Goal: Task Accomplishment & Management: Manage account settings

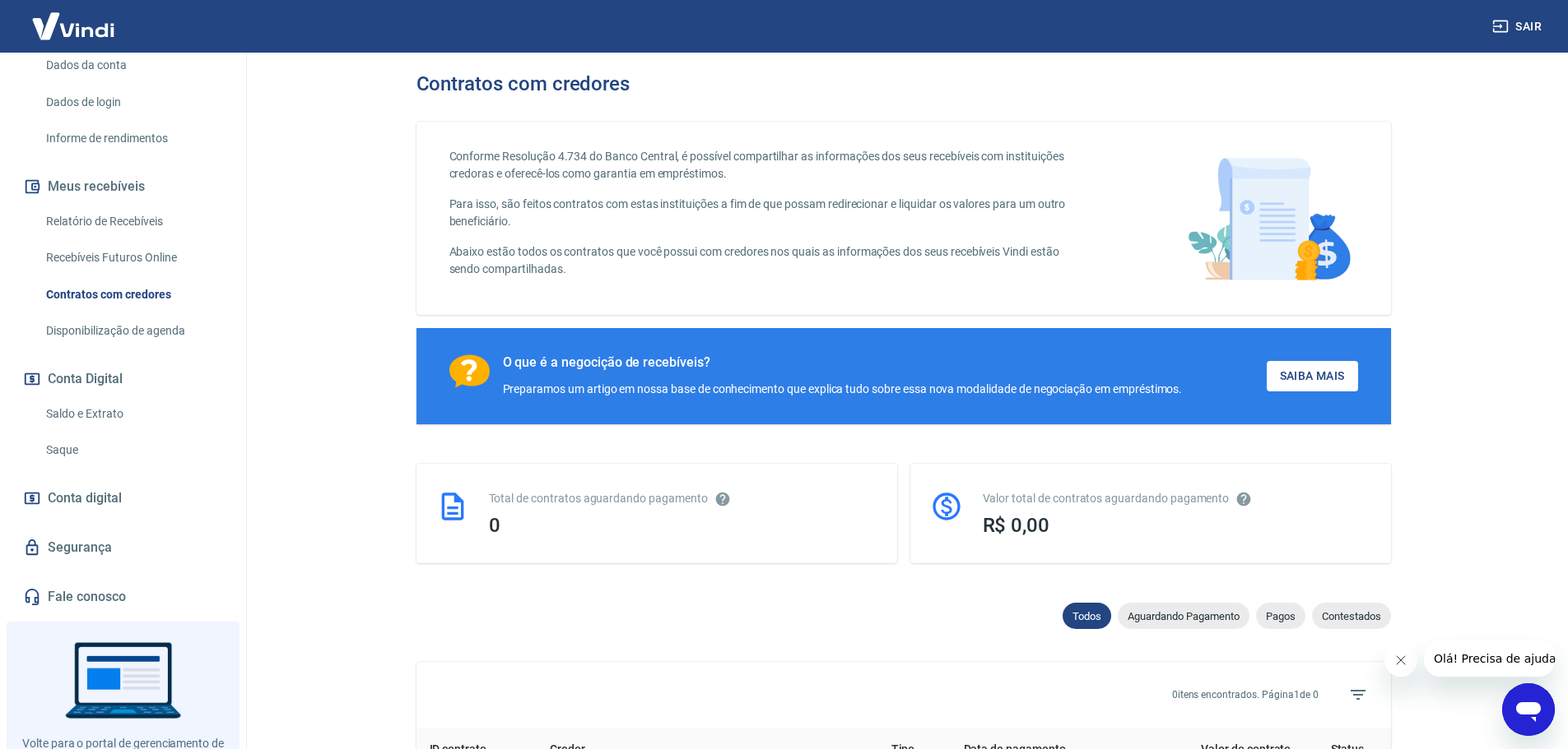
scroll to position [79, 0]
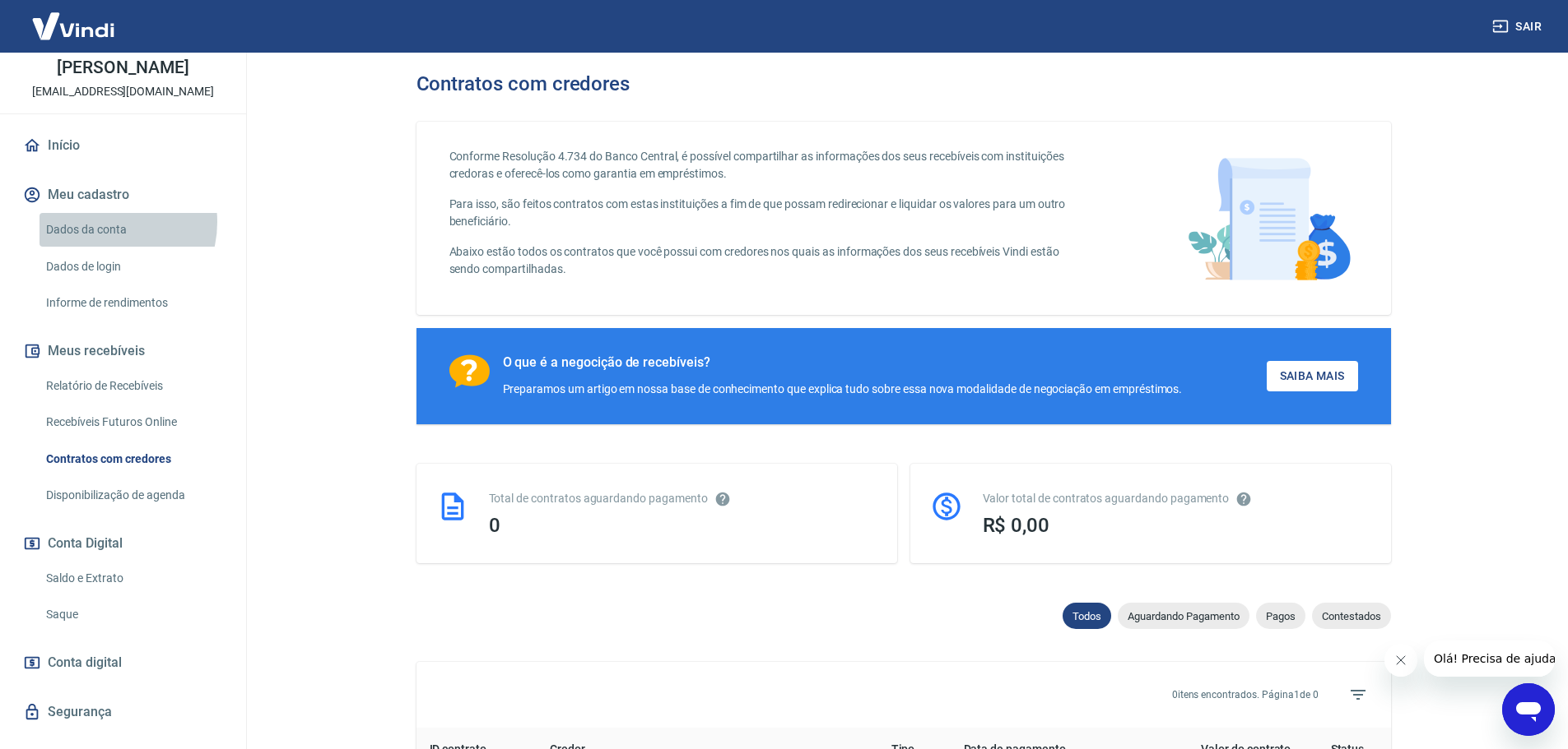
click at [102, 239] on link "Dados da conta" at bounding box center [133, 230] width 187 height 34
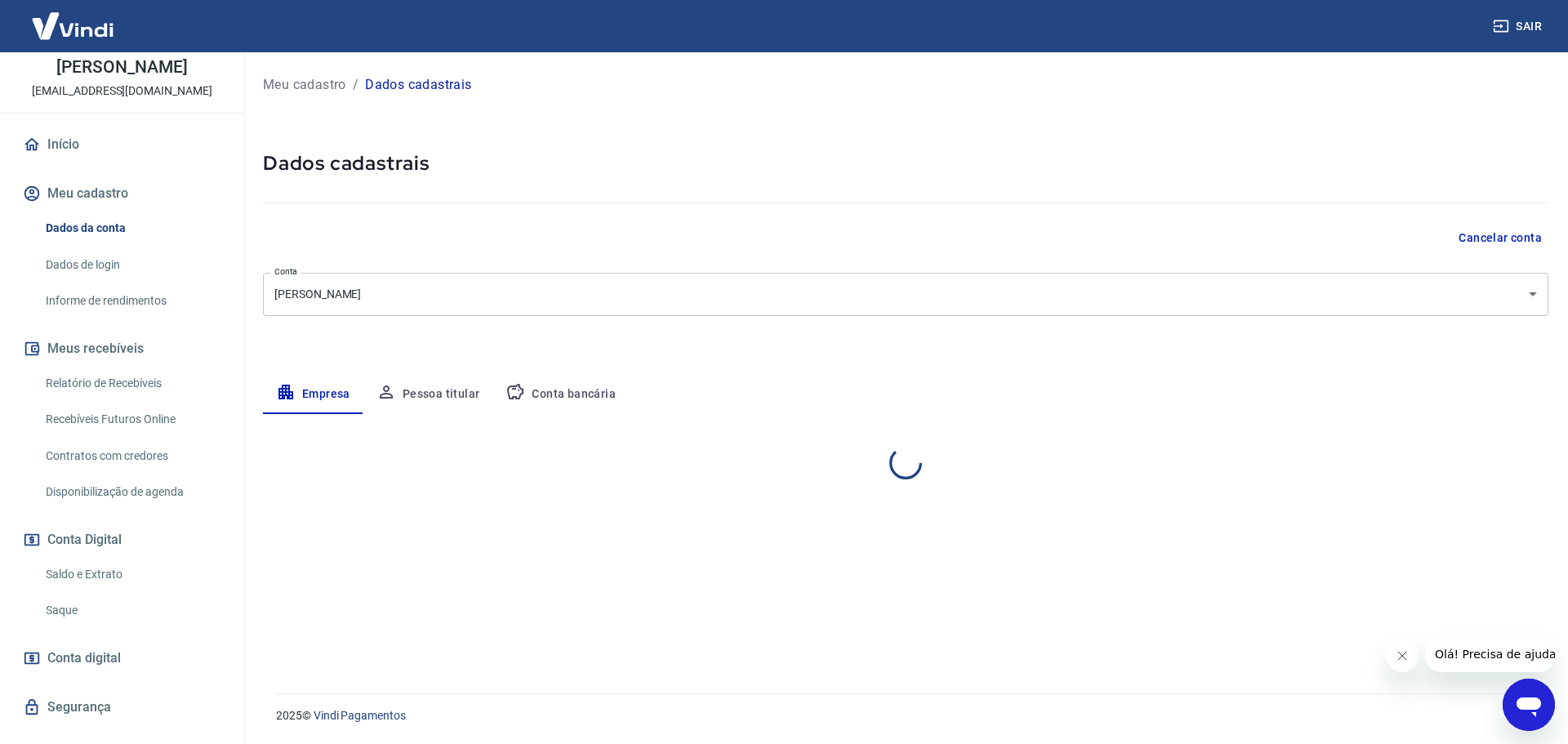
select select "SC"
select select "business"
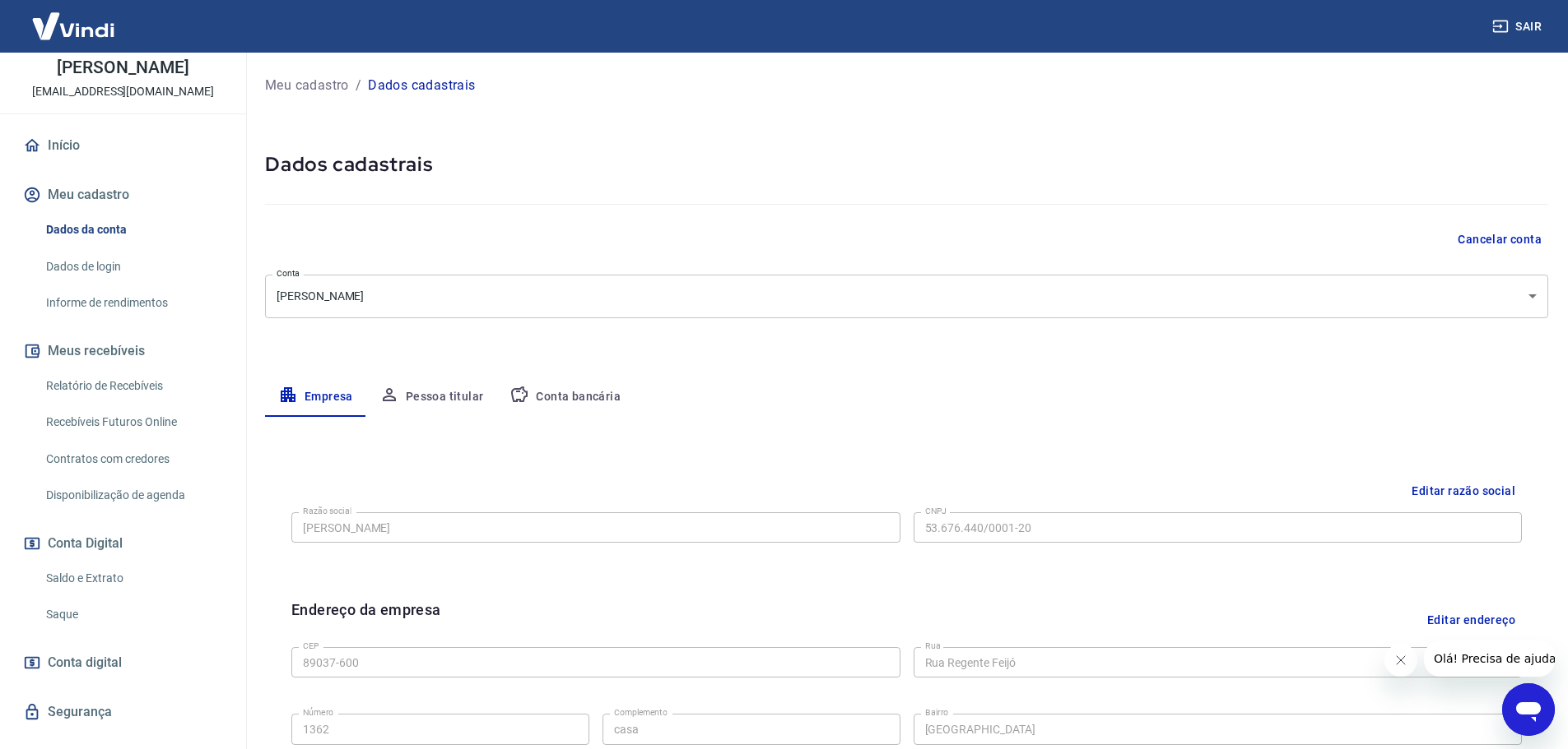
scroll to position [326, 0]
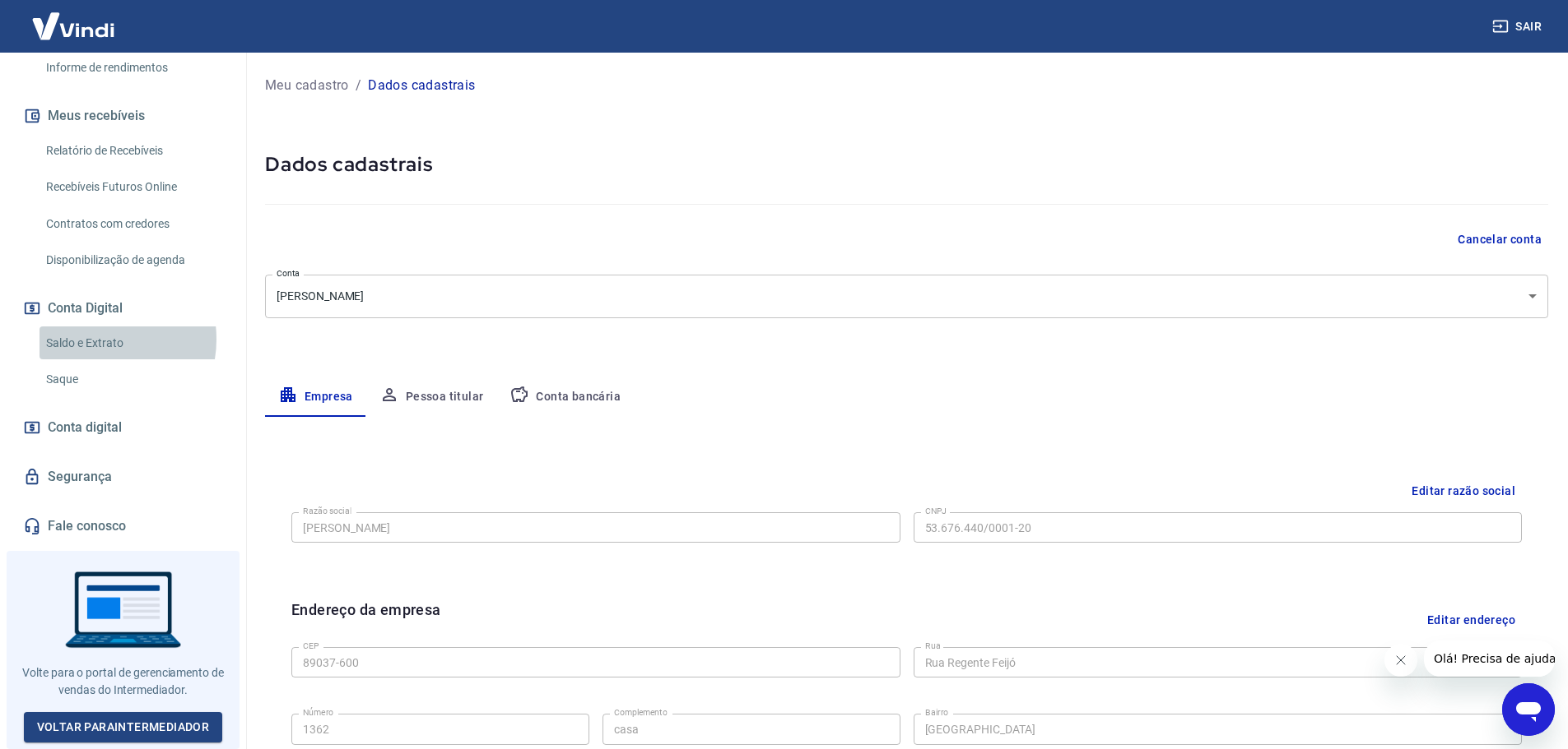
click at [95, 344] on link "Saldo e Extrato" at bounding box center [133, 343] width 187 height 34
